Goal: Transaction & Acquisition: Book appointment/travel/reservation

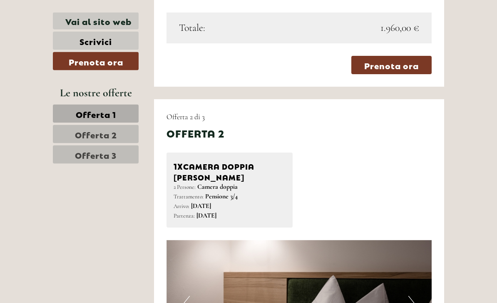
scroll to position [970, 0]
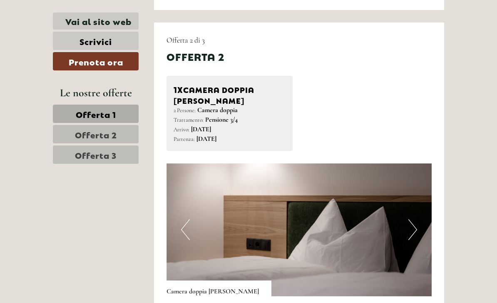
click at [193, 177] on img at bounding box center [300, 229] width 266 height 133
click at [197, 180] on img at bounding box center [300, 229] width 266 height 133
click at [275, 190] on img at bounding box center [300, 229] width 266 height 133
click at [409, 219] on button "Next" at bounding box center [413, 229] width 9 height 21
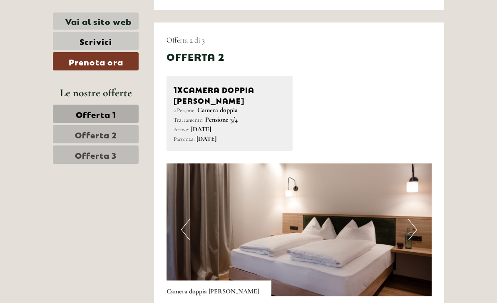
click at [416, 219] on button "Next" at bounding box center [413, 229] width 9 height 21
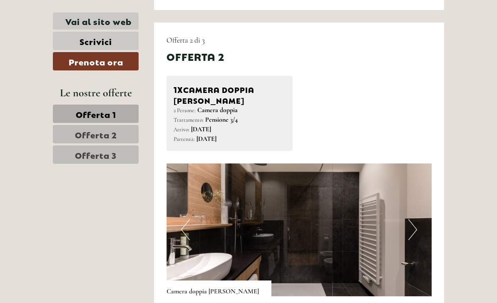
click at [416, 219] on button "Next" at bounding box center [413, 229] width 9 height 21
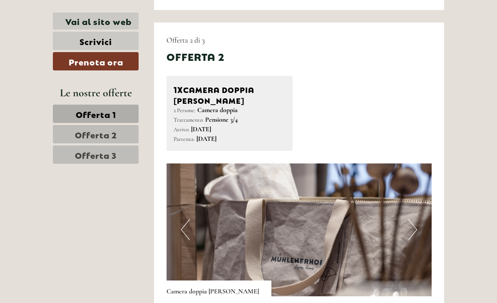
click at [417, 185] on img at bounding box center [300, 229] width 266 height 133
click at [412, 219] on button "Next" at bounding box center [413, 229] width 9 height 21
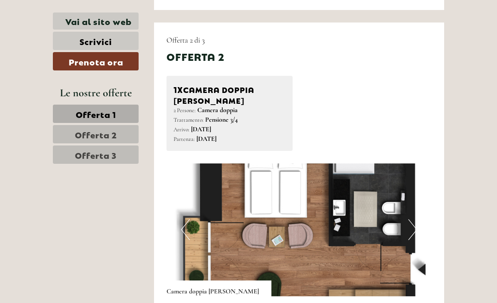
click at [415, 219] on button "Next" at bounding box center [413, 229] width 9 height 21
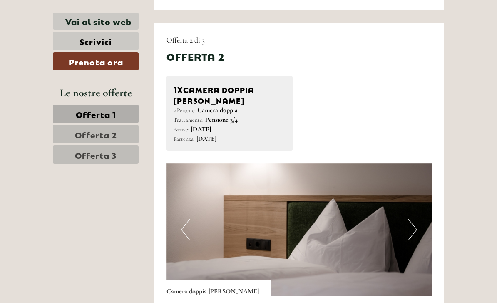
click at [418, 182] on img at bounding box center [300, 229] width 266 height 133
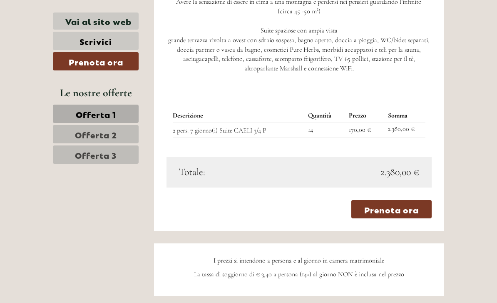
scroll to position [1815, 0]
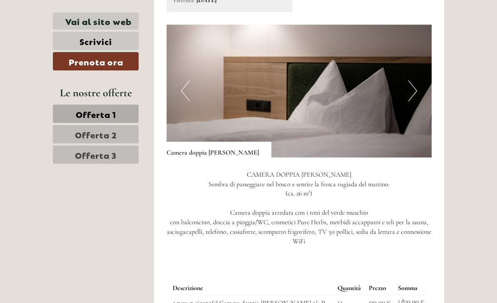
scroll to position [1110, 0]
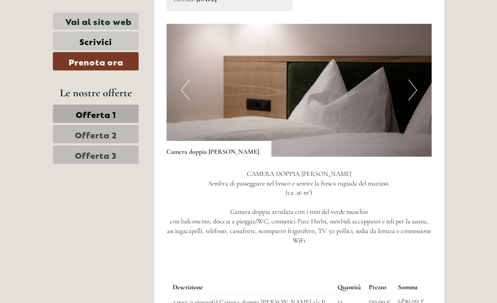
click at [75, 21] on link "Vai al sito web" at bounding box center [96, 20] width 86 height 17
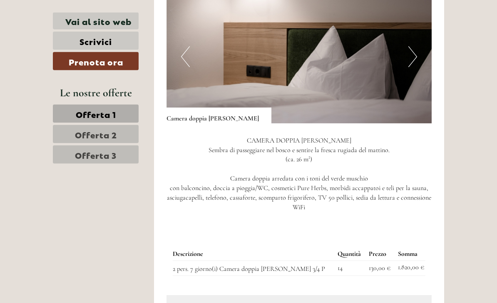
scroll to position [1192, 0]
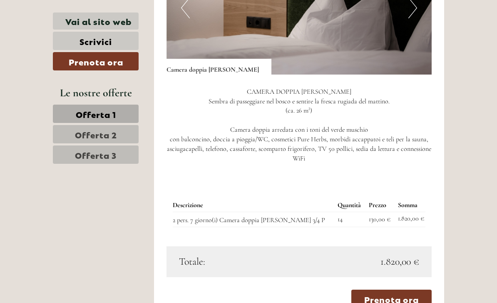
click at [367, 290] on link "Prenota ora" at bounding box center [392, 299] width 80 height 18
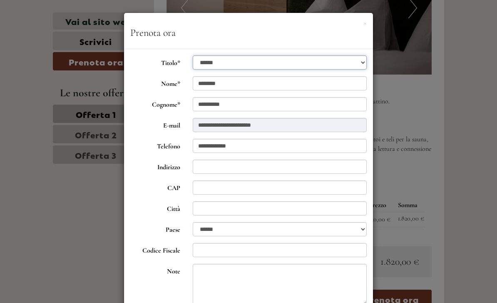
click at [200, 61] on select "**********" at bounding box center [280, 62] width 175 height 14
select select "*"
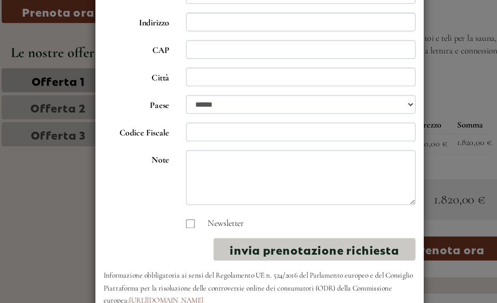
scroll to position [97, 0]
click at [214, 234] on button "invia prenotazione richiesta" at bounding box center [290, 242] width 153 height 17
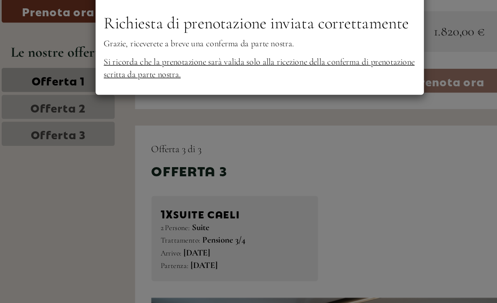
scroll to position [1377, 0]
click at [130, 95] on p "Si ricorda che la prenotazione sarà valida solo alla ricezione della conferma d…" at bounding box center [248, 104] width 237 height 19
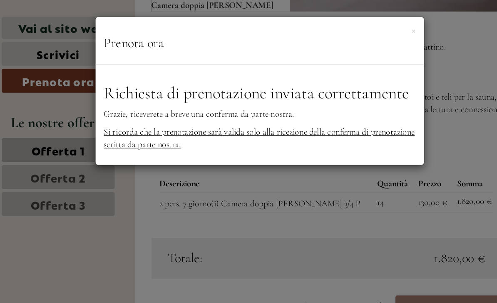
scroll to position [1210, 0]
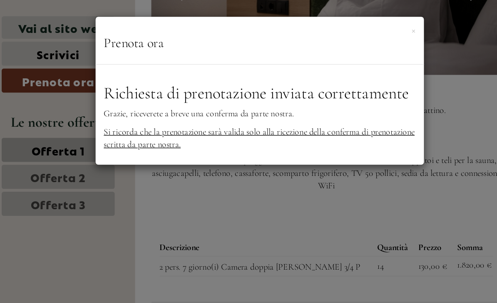
click at [306, 20] on div "× Prenota ora" at bounding box center [248, 31] width 249 height 36
click at [364, 25] on button "×" at bounding box center [365, 22] width 3 height 9
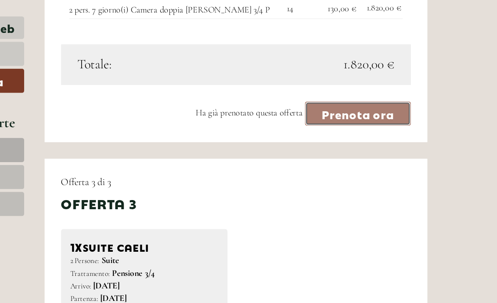
scroll to position [1359, 0]
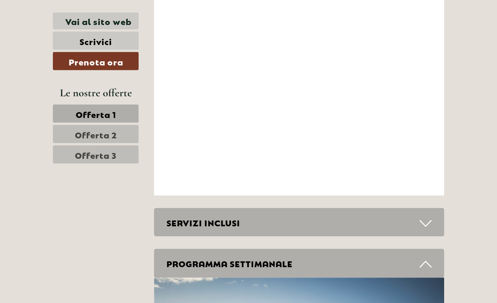
scroll to position [2864, 0]
click at [185, 207] on div "SERVIZI INCLUSI" at bounding box center [299, 221] width 291 height 29
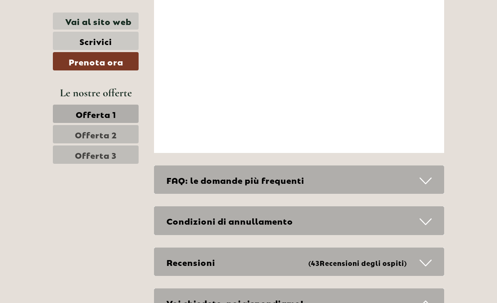
scroll to position [3792, 0]
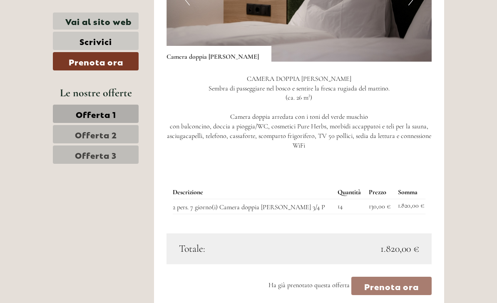
scroll to position [1205, 0]
click at [78, 37] on link "Scrivici" at bounding box center [96, 41] width 86 height 18
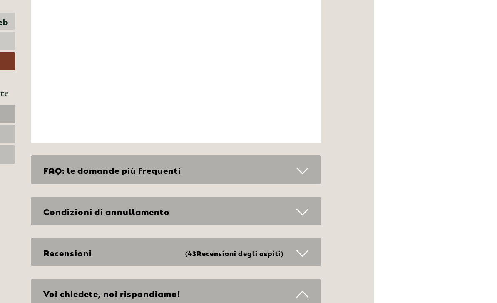
scroll to position [3557, 0]
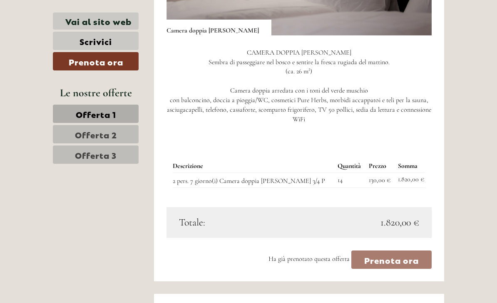
scroll to position [1231, 0]
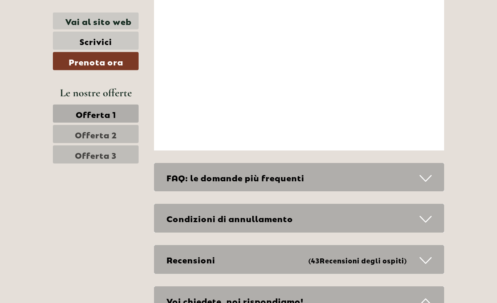
scroll to position [3354, 0]
click at [179, 245] on div "Recensioni (43 Recensioni degli ospiti )" at bounding box center [299, 259] width 291 height 29
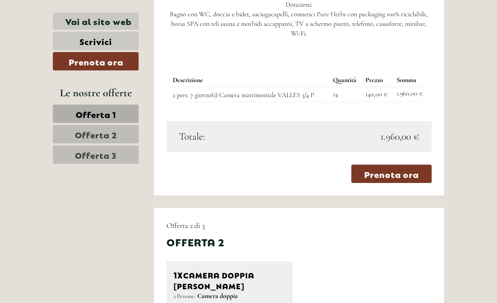
scroll to position [763, 0]
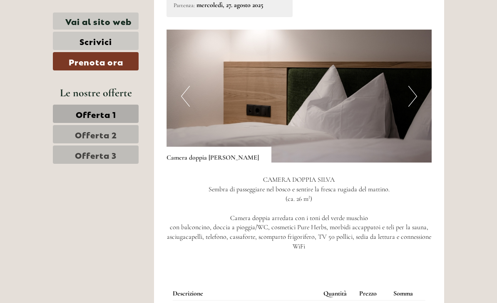
click at [90, 65] on link "Prenota ora" at bounding box center [96, 61] width 86 height 18
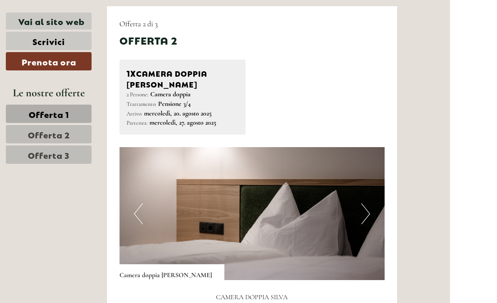
click at [53, 120] on link "Offerta 1" at bounding box center [96, 114] width 86 height 18
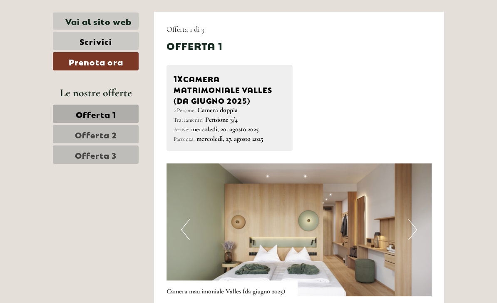
click at [76, 61] on link "Prenota ora" at bounding box center [96, 61] width 86 height 18
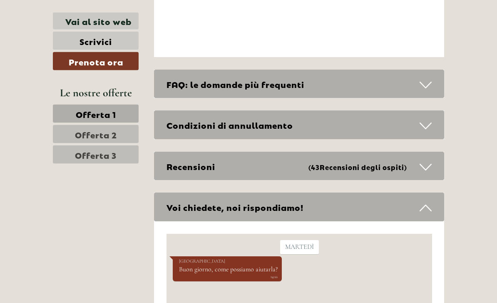
click at [192, 111] on div "Condizioni di annullamento" at bounding box center [299, 125] width 291 height 29
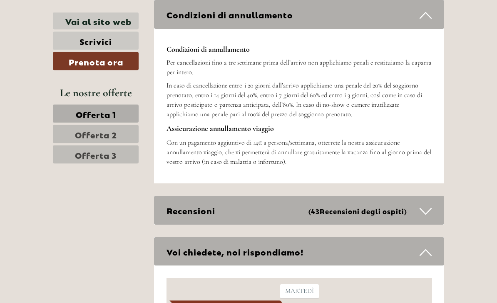
scroll to position [2538, 0]
click at [171, 196] on div "Recensioni (43 Recensioni degli ospiti )" at bounding box center [299, 210] width 291 height 29
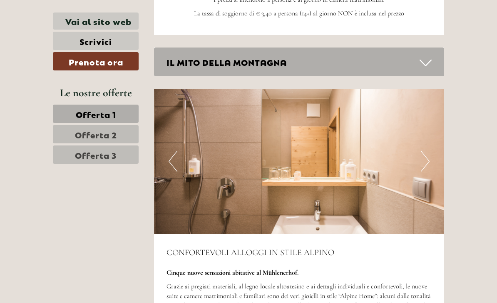
scroll to position [1033, 0]
